Goal: Task Accomplishment & Management: Manage account settings

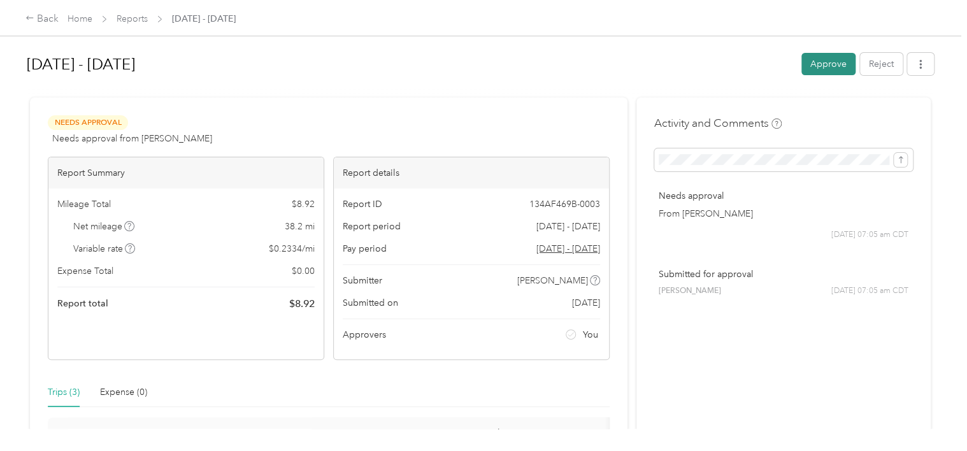
click at [828, 64] on button "Approve" at bounding box center [829, 64] width 54 height 22
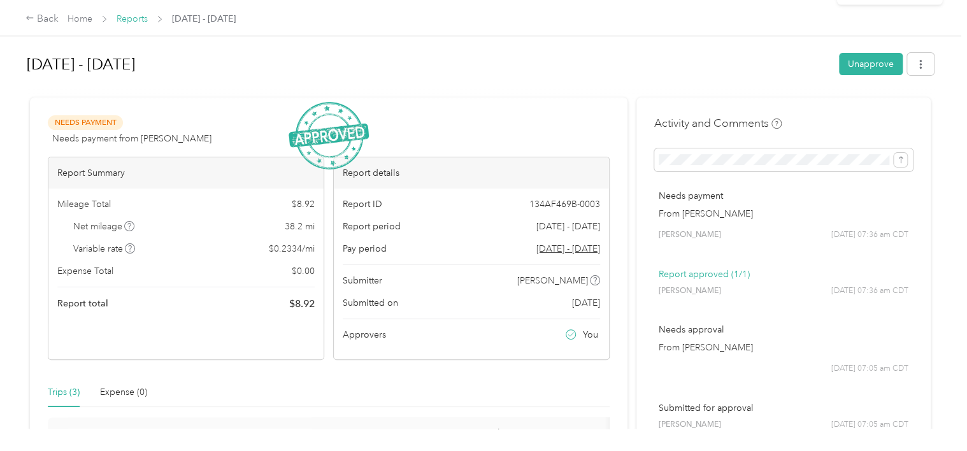
click at [122, 15] on link "Reports" at bounding box center [132, 18] width 31 height 11
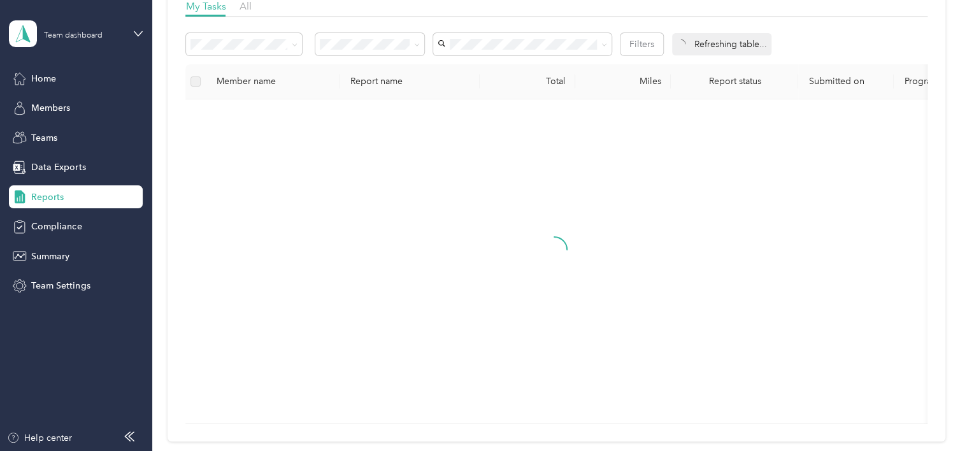
scroll to position [205, 0]
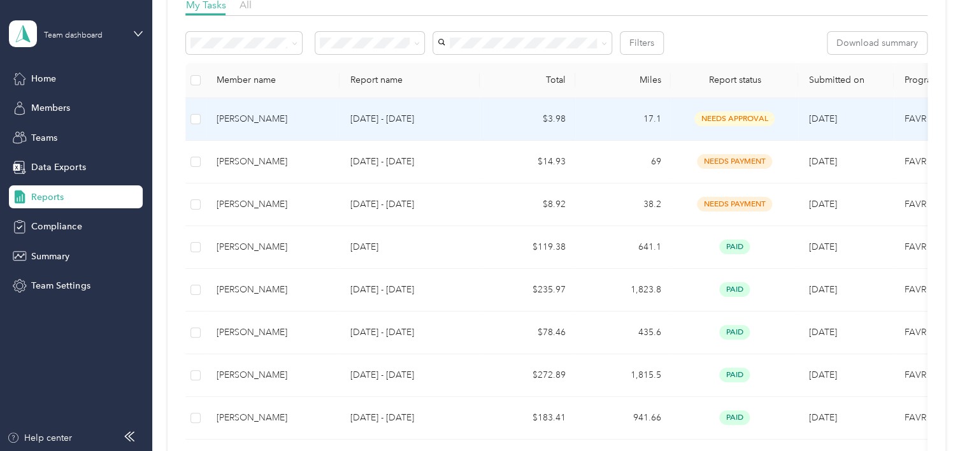
click at [568, 104] on td "$3.98" at bounding box center [528, 119] width 96 height 43
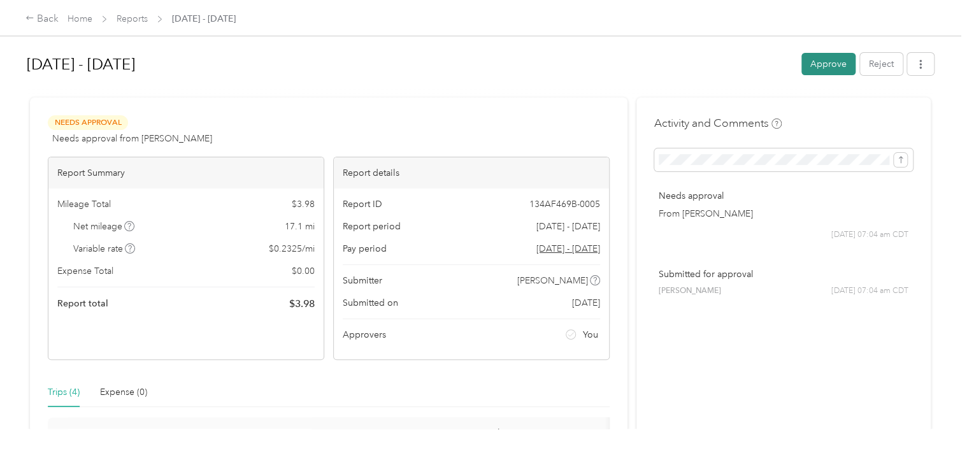
click at [838, 59] on button "Approve" at bounding box center [829, 64] width 54 height 22
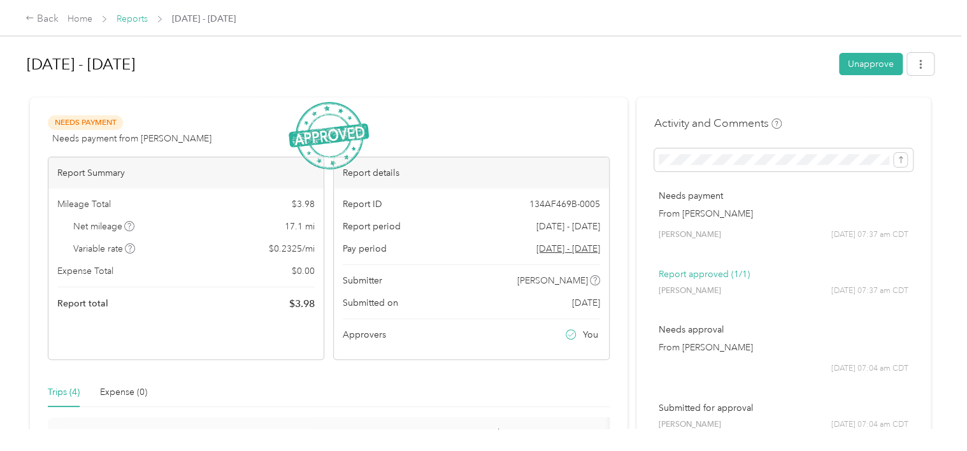
click at [127, 18] on link "Reports" at bounding box center [132, 18] width 31 height 11
